Goal: Complete application form

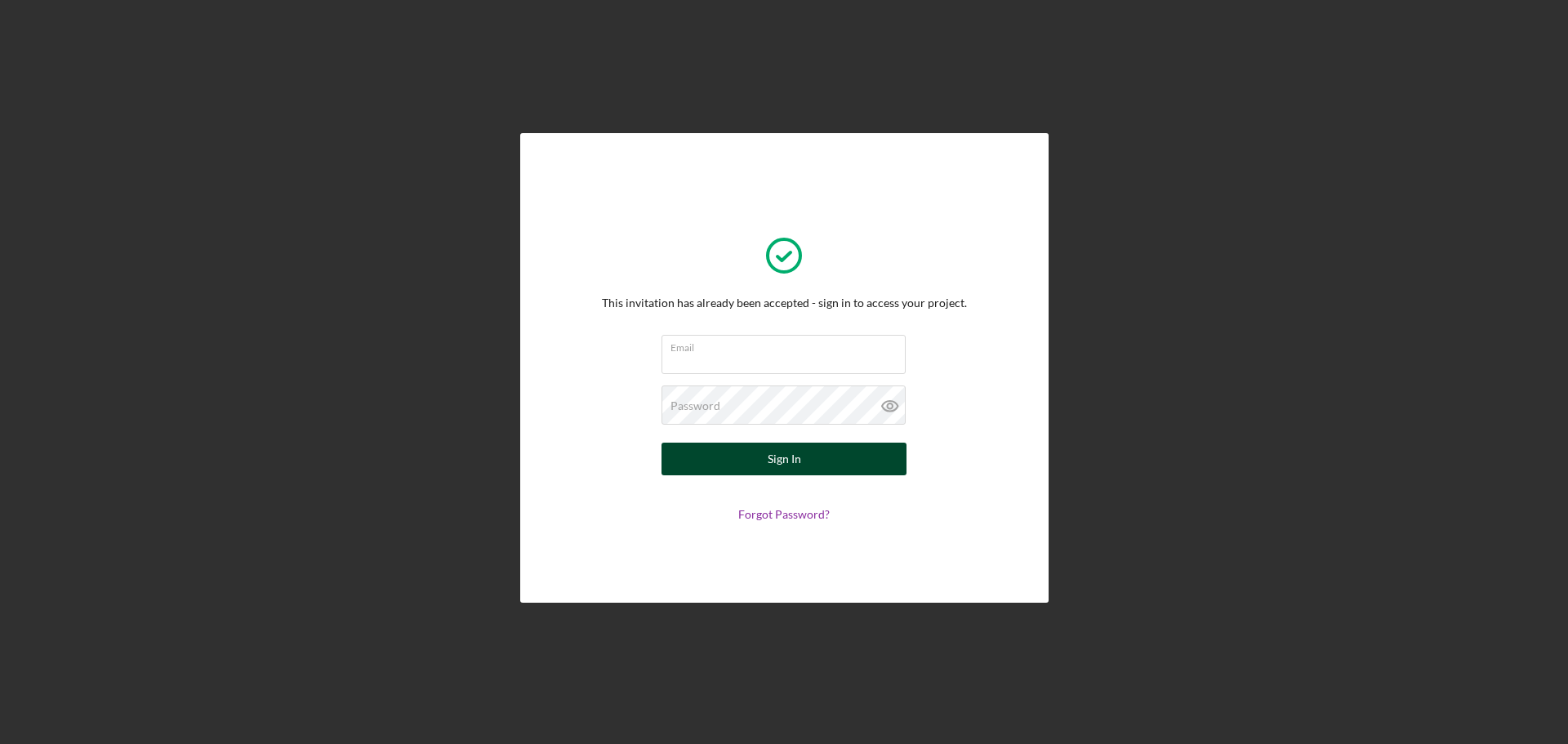
type input "[EMAIL_ADDRESS][DOMAIN_NAME]"
click at [846, 474] on button "Sign In" at bounding box center [783, 459] width 245 height 33
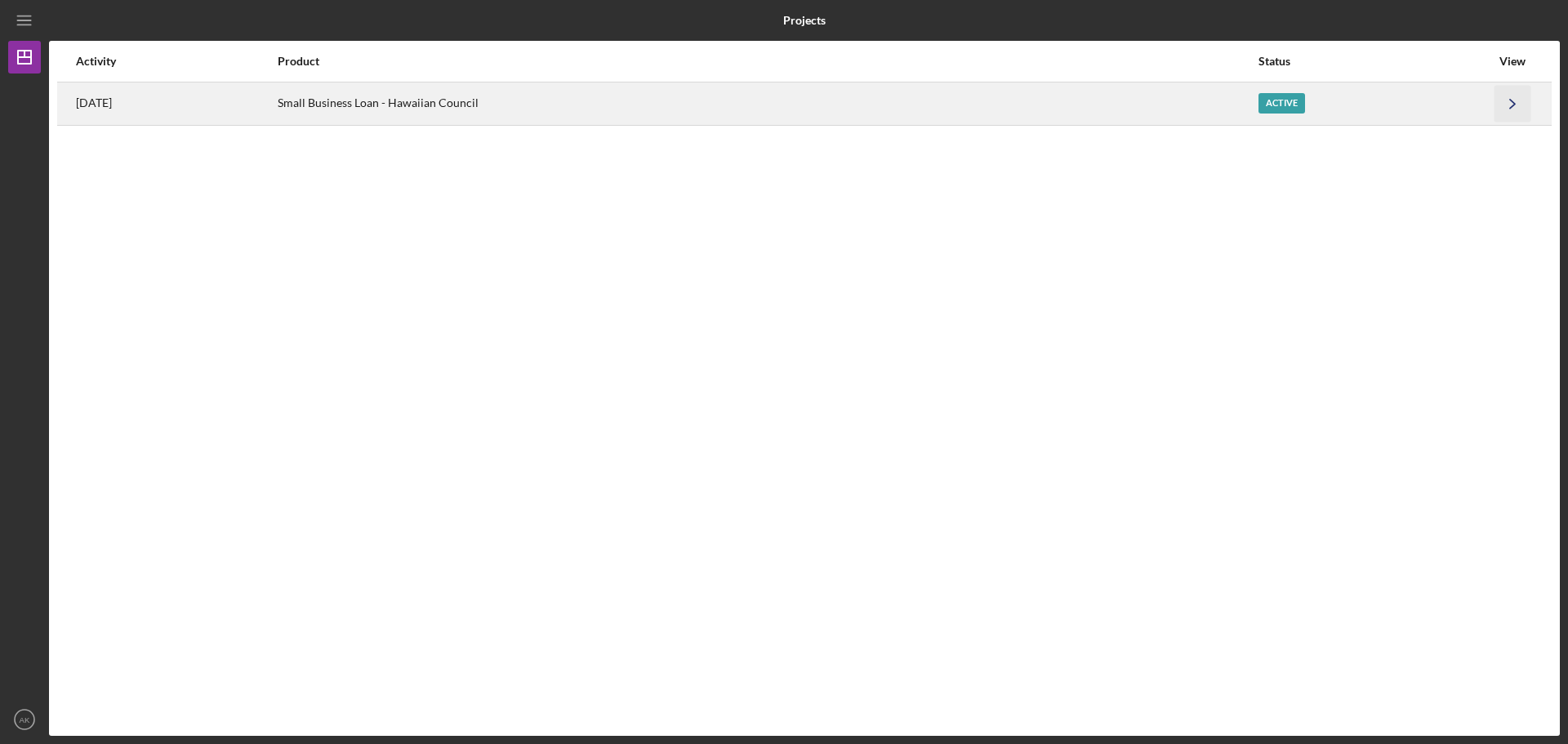
click at [1504, 108] on icon "Icon/Navigate" at bounding box center [1512, 104] width 36 height 36
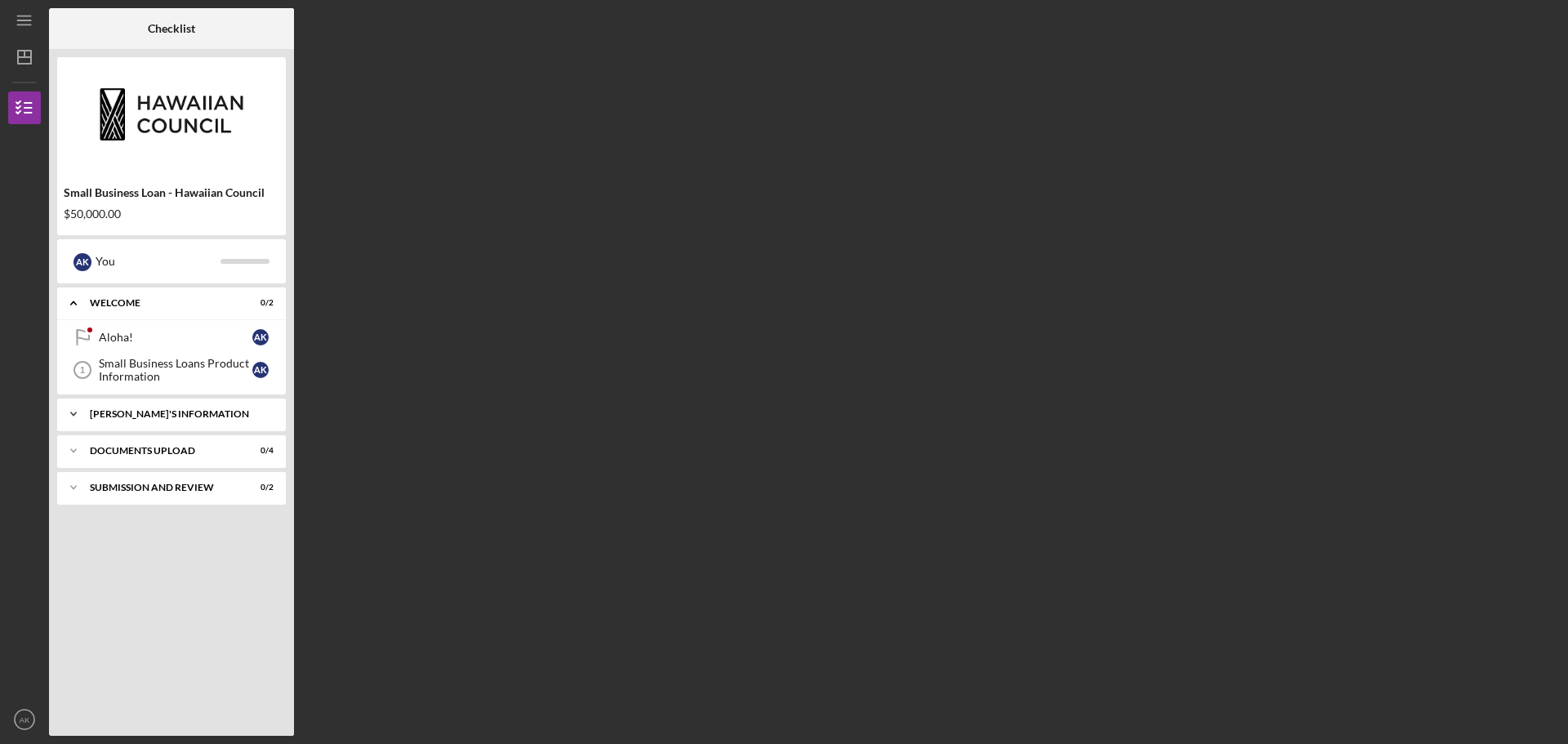
click at [209, 418] on div "[PERSON_NAME]'S INFORMATION" at bounding box center [178, 414] width 176 height 10
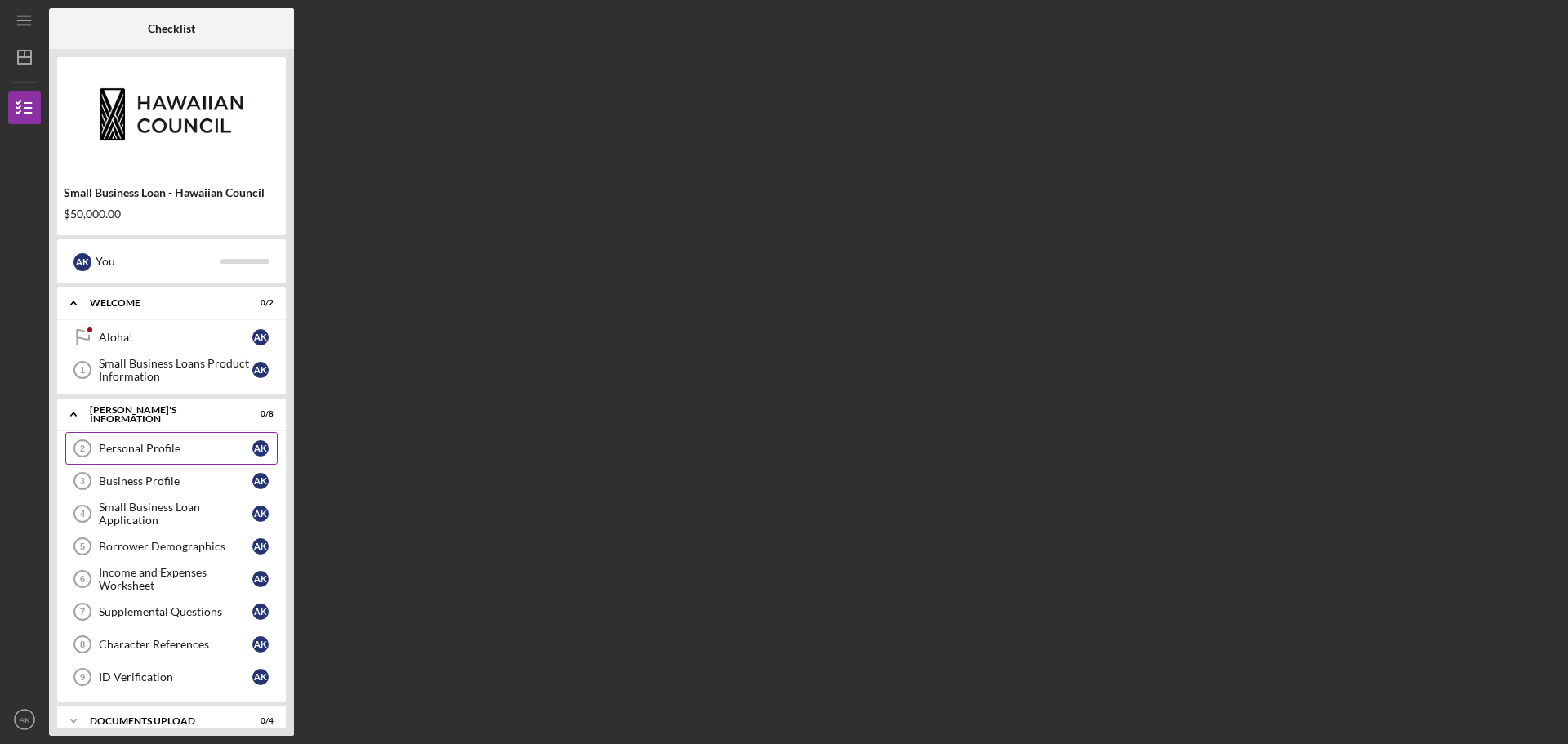
click at [191, 453] on div "Personal Profile" at bounding box center [176, 448] width 154 height 13
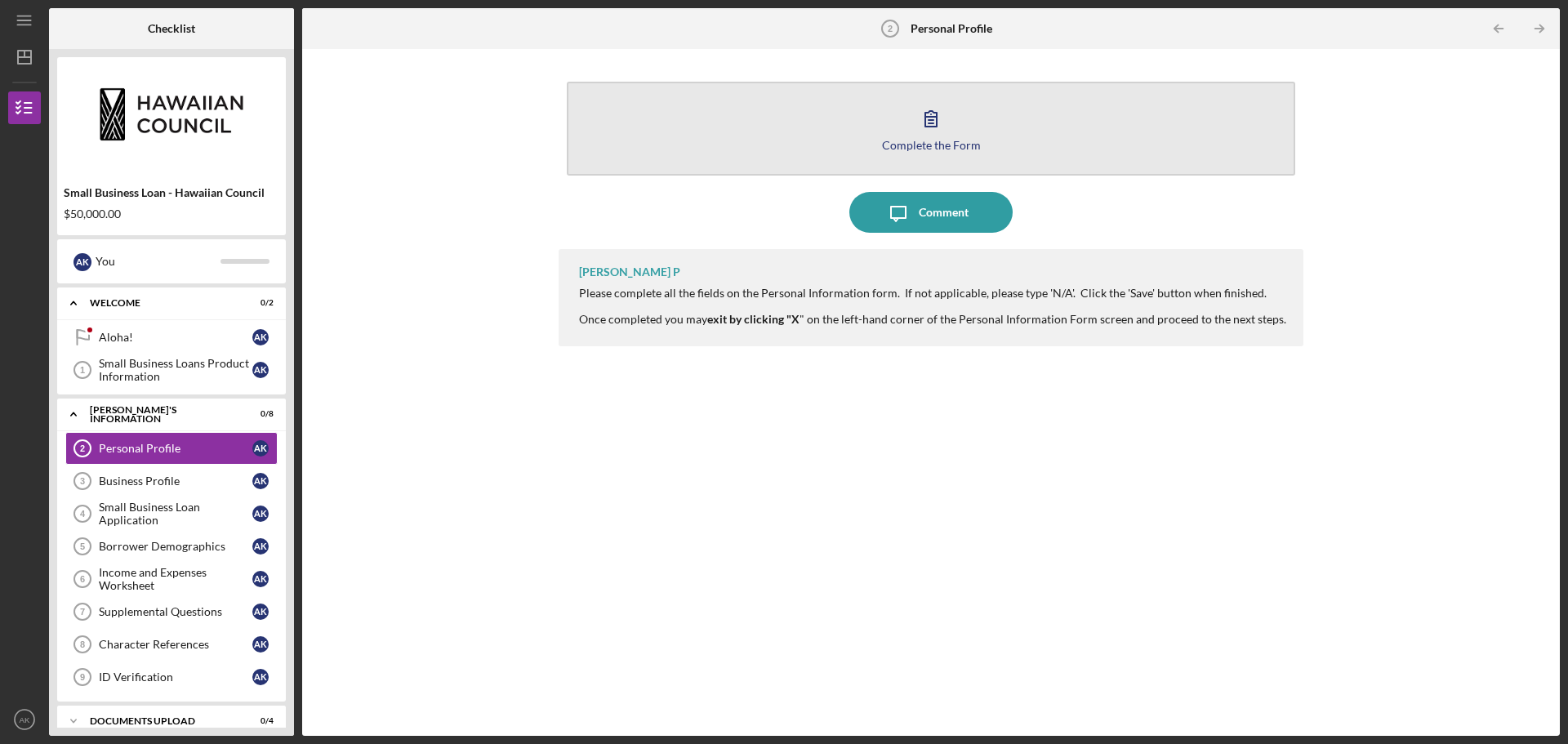
click at [922, 134] on icon "button" at bounding box center [931, 118] width 41 height 41
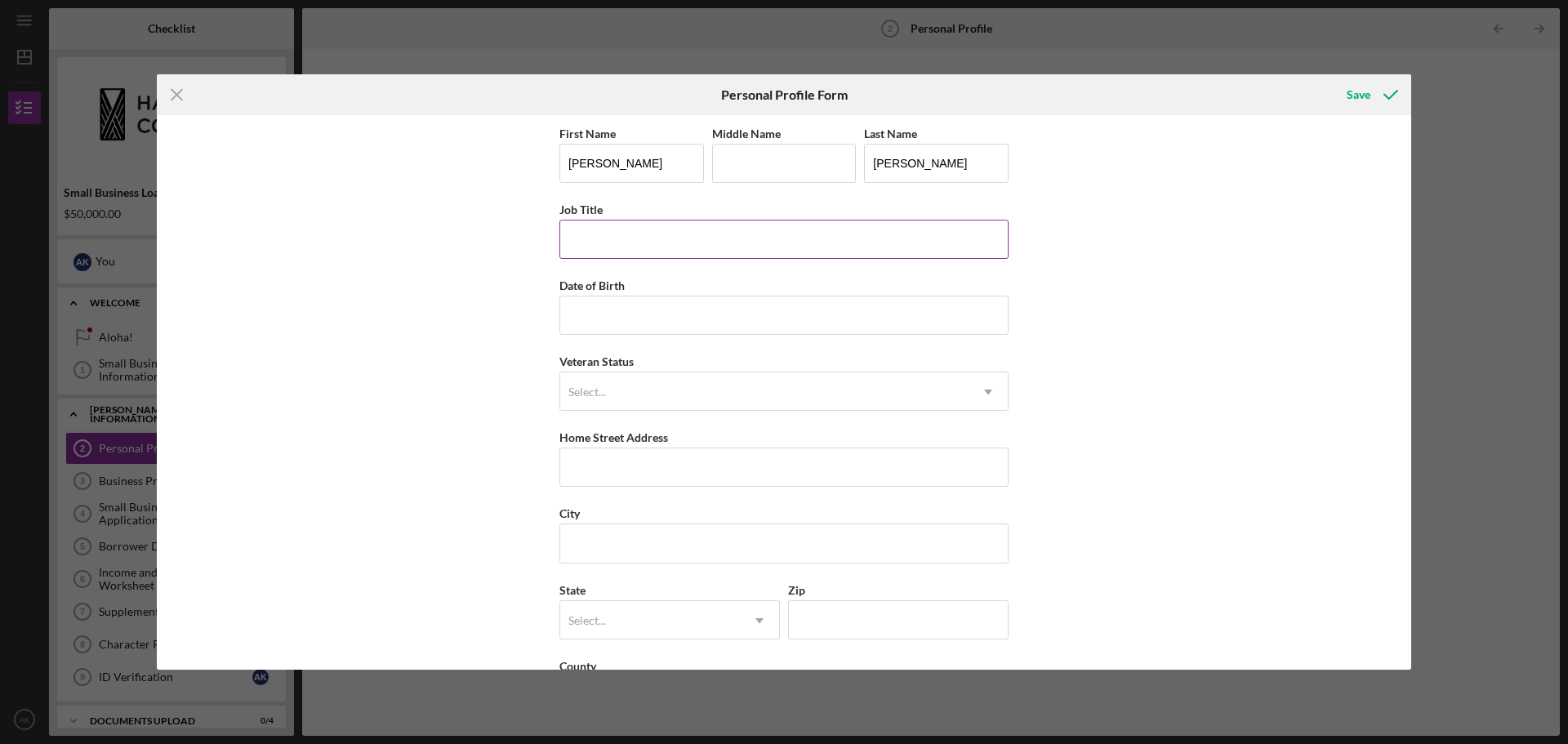
click at [743, 238] on input "Job Title" at bounding box center [784, 239] width 449 height 39
type input "Owner"
type input "[DATE]"
click at [985, 387] on icon "Icon/Dropdown Arrow" at bounding box center [987, 392] width 39 height 39
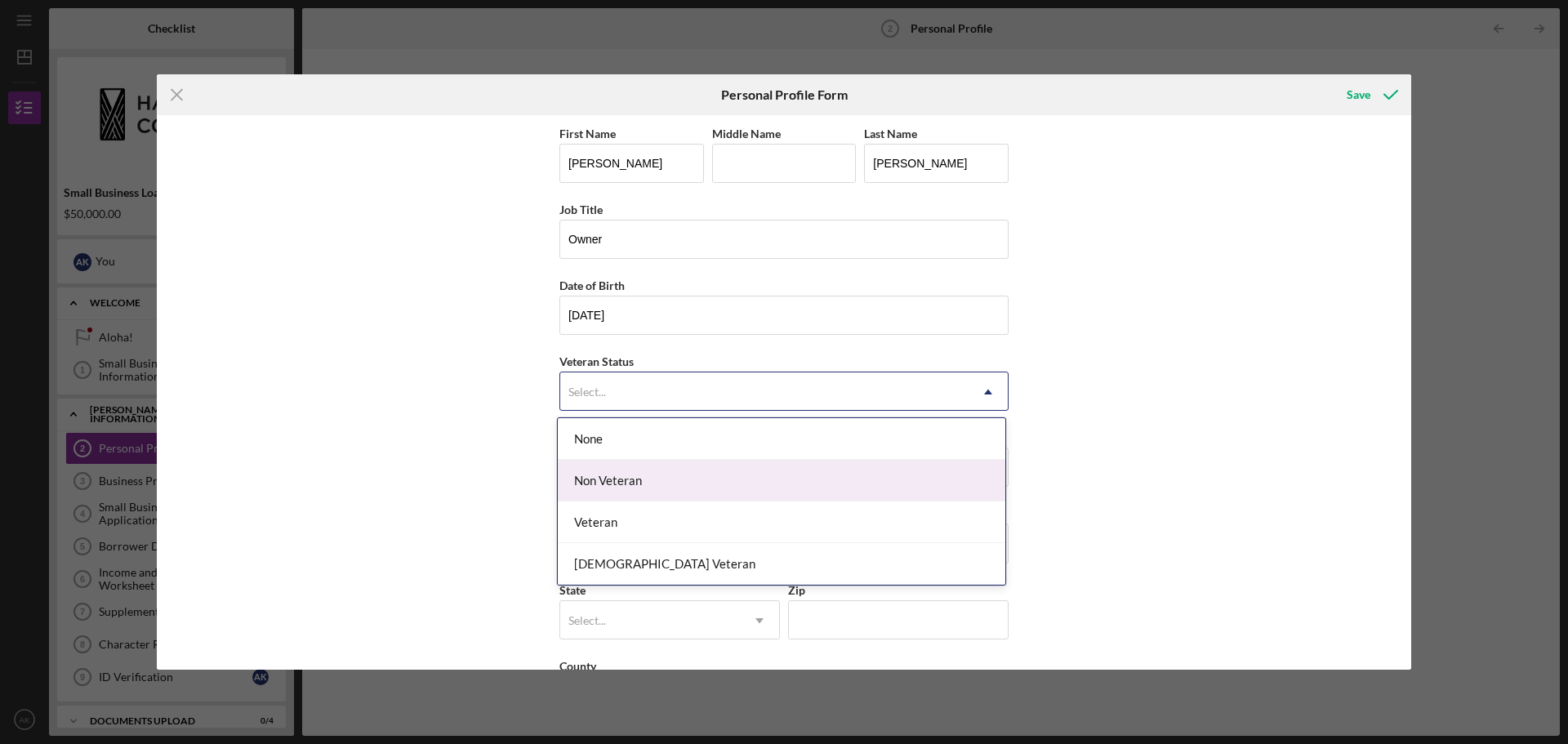
click at [849, 474] on div "Non Veteran" at bounding box center [781, 480] width 447 height 41
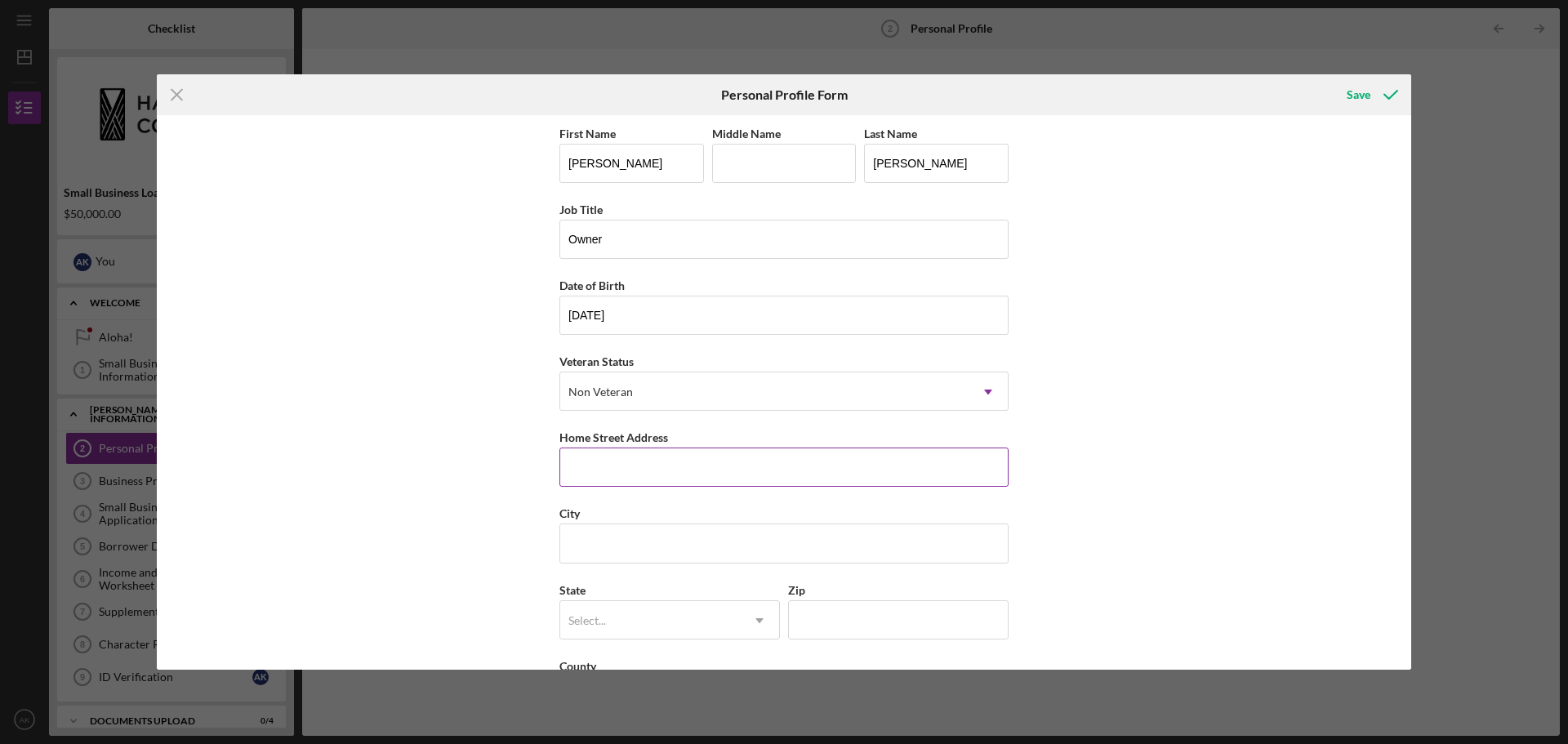
click at [819, 468] on input "Home Street Address" at bounding box center [784, 467] width 449 height 39
type input "[STREET_ADDRESS]"
type input "Kapolei"
type input "HI"
type input "69707"
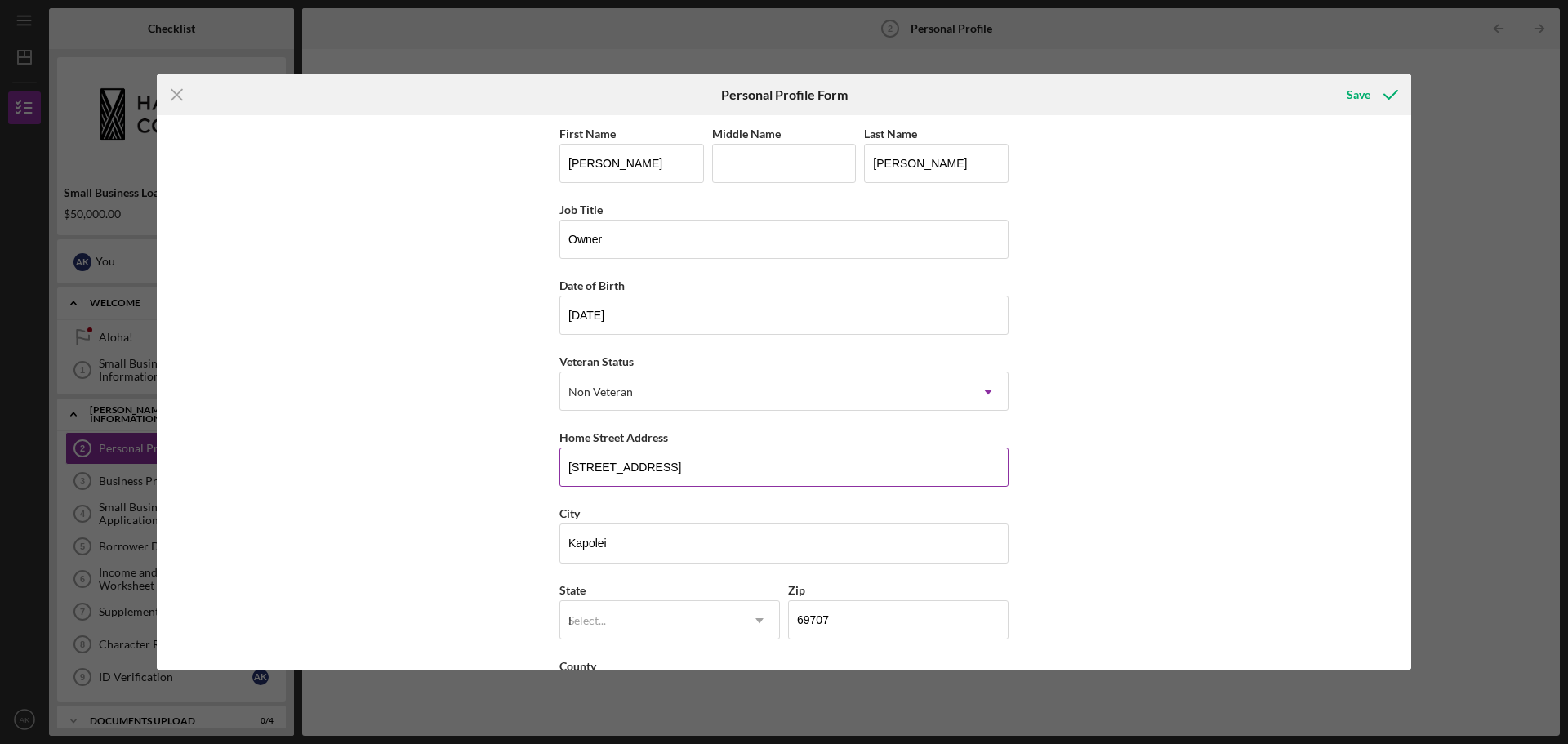
type input "[GEOGRAPHIC_DATA]"
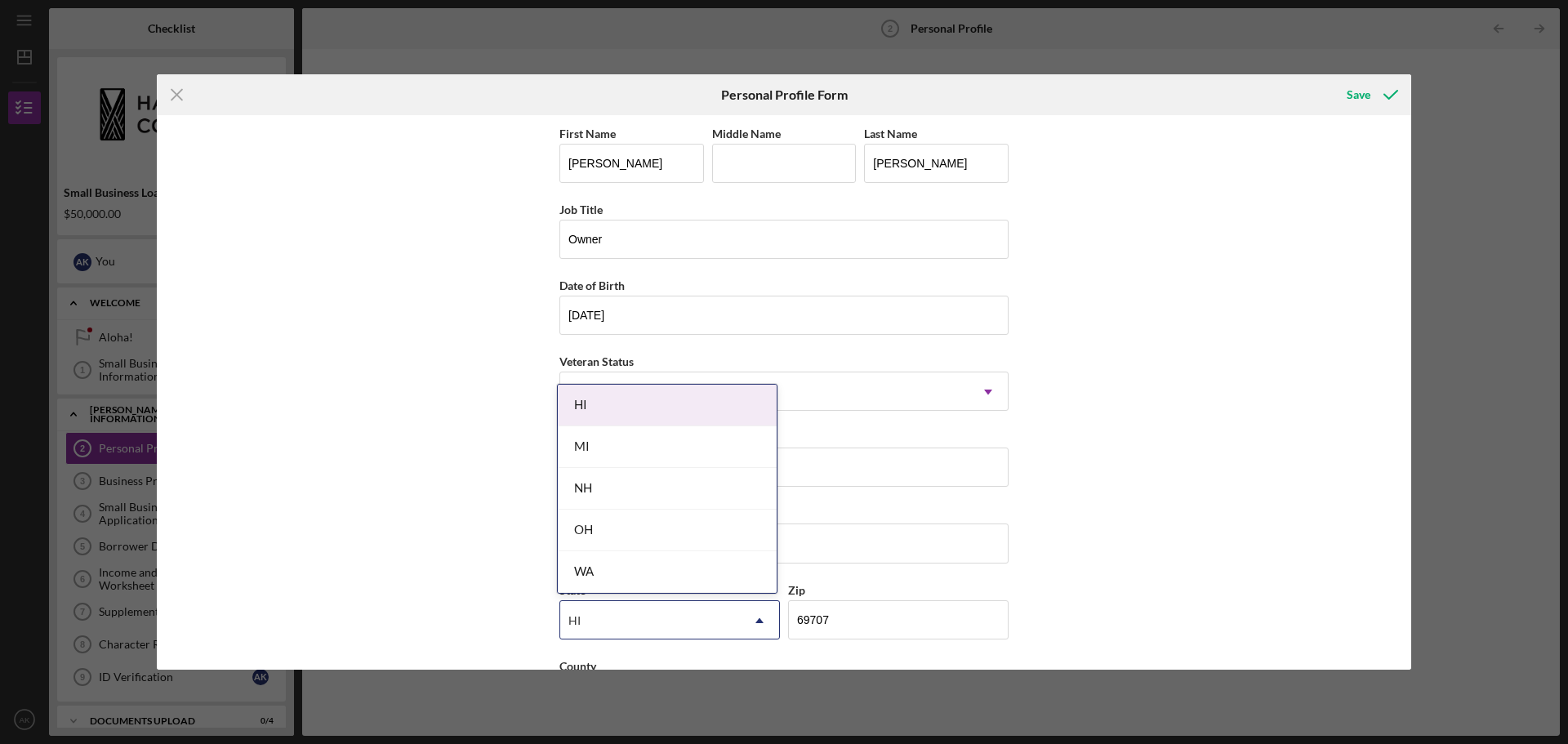
click at [748, 420] on div "HI" at bounding box center [667, 405] width 219 height 41
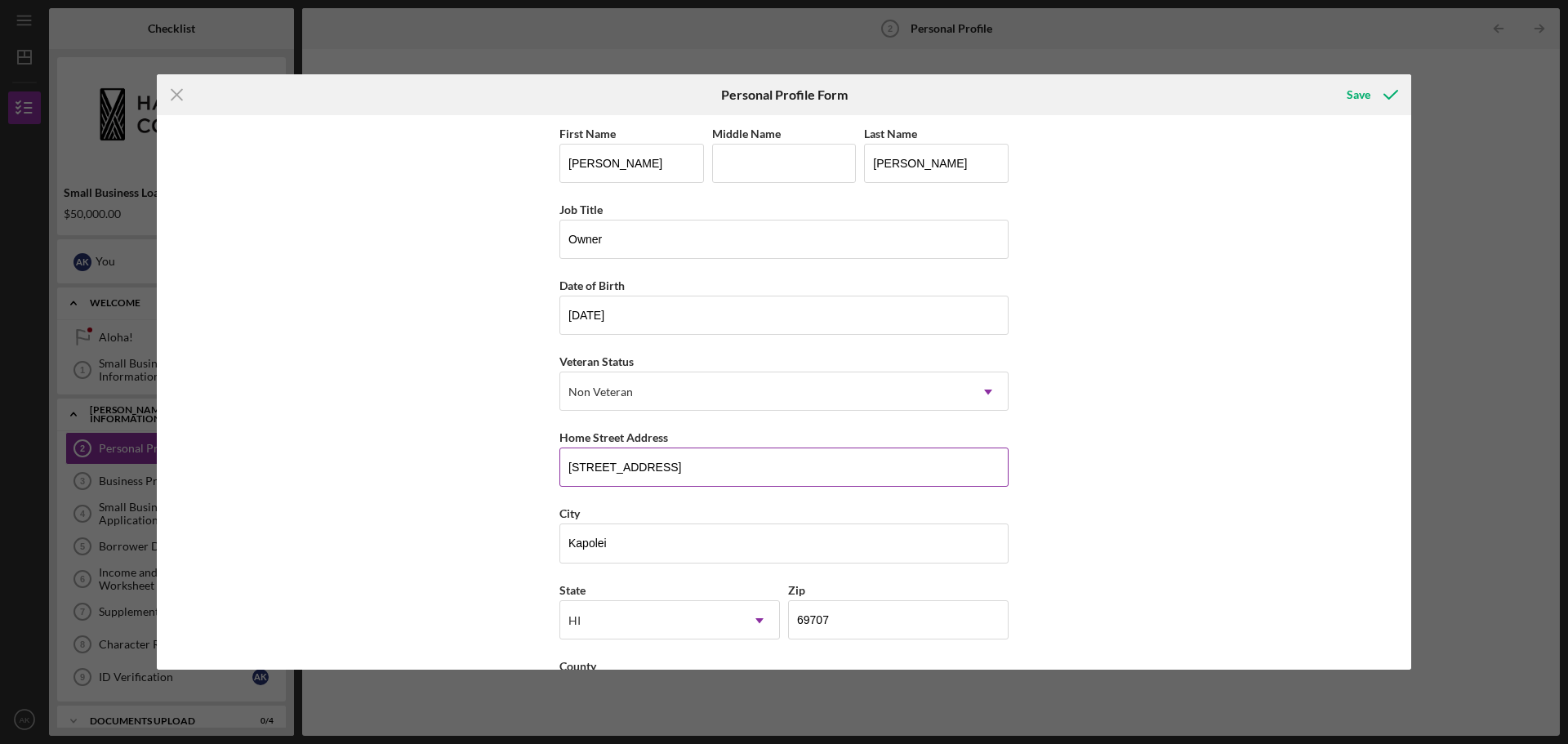
click at [657, 464] on input "[STREET_ADDRESS]" at bounding box center [784, 467] width 449 height 39
click at [629, 467] on input "[STREET_ADDRESS]" at bounding box center [784, 467] width 449 height 39
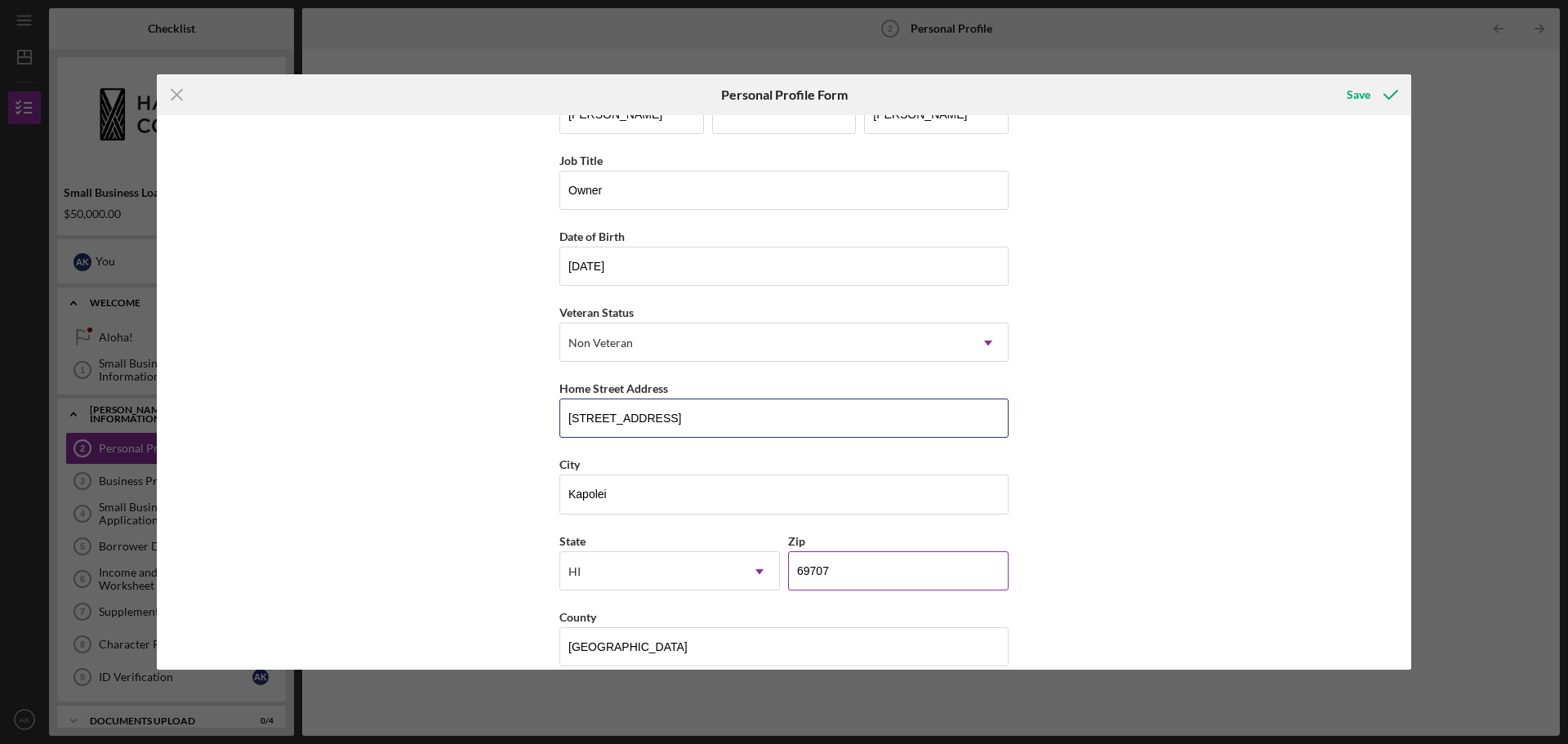
scroll to position [70, 0]
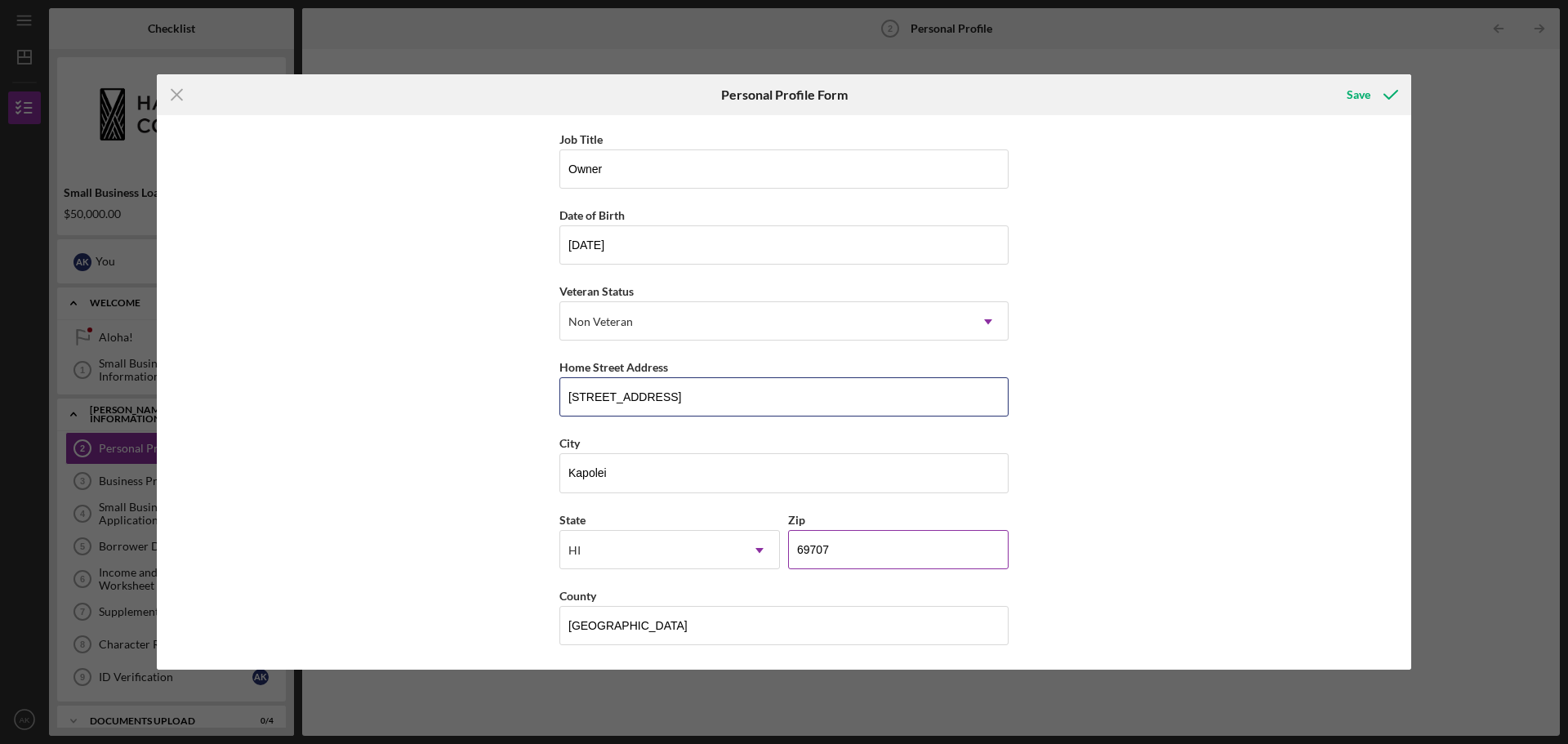
type input "[STREET_ADDRESS]"
drag, startPoint x: 838, startPoint y: 552, endPoint x: 781, endPoint y: 551, distance: 57.0
click at [781, 551] on div "State [US_STATE] Icon/Dropdown Arrow Zip 69707" at bounding box center [784, 547] width 449 height 76
type input "96707"
type input "hi"
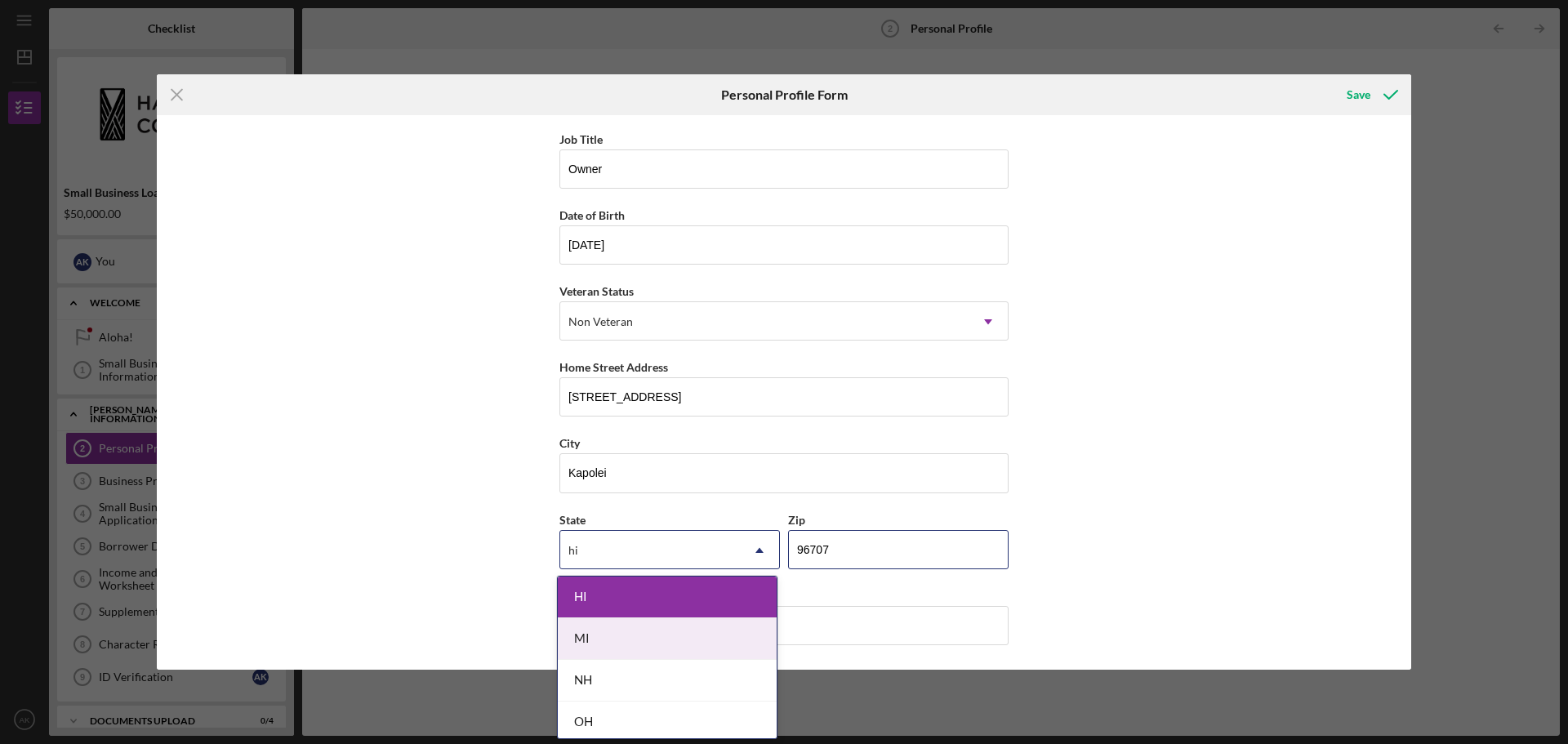
type input "96707"
click at [686, 601] on div "HI" at bounding box center [667, 597] width 219 height 41
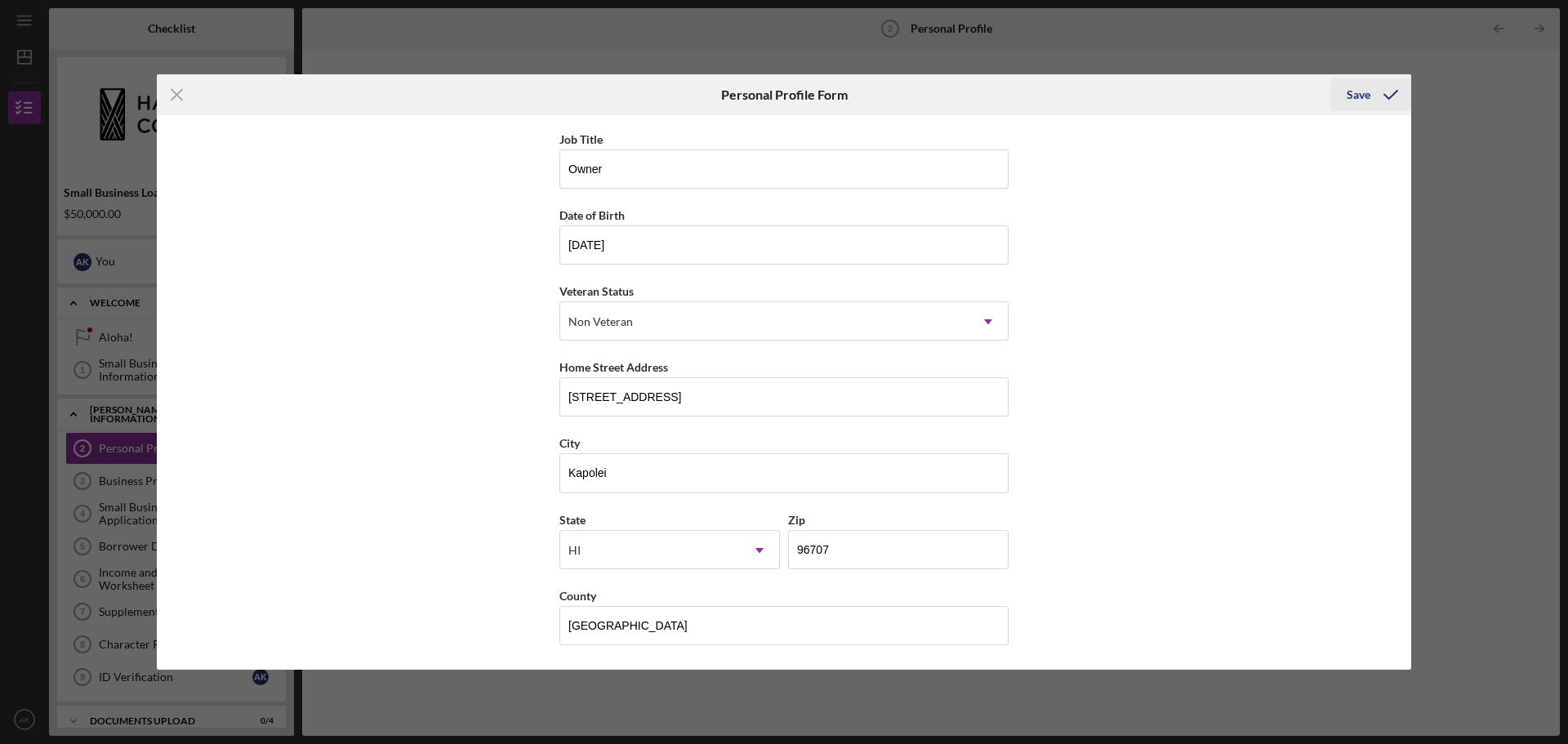
click at [1349, 86] on div "Save" at bounding box center [1358, 95] width 24 height 33
